Goal: Find specific page/section: Find specific page/section

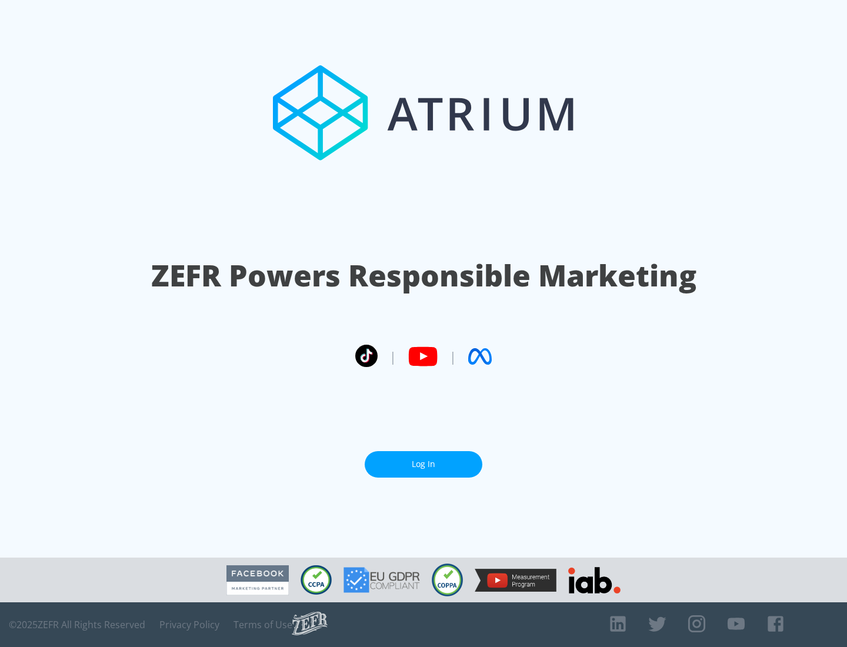
click at [423, 464] on link "Log In" at bounding box center [424, 464] width 118 height 26
